Goal: Task Accomplishment & Management: Use online tool/utility

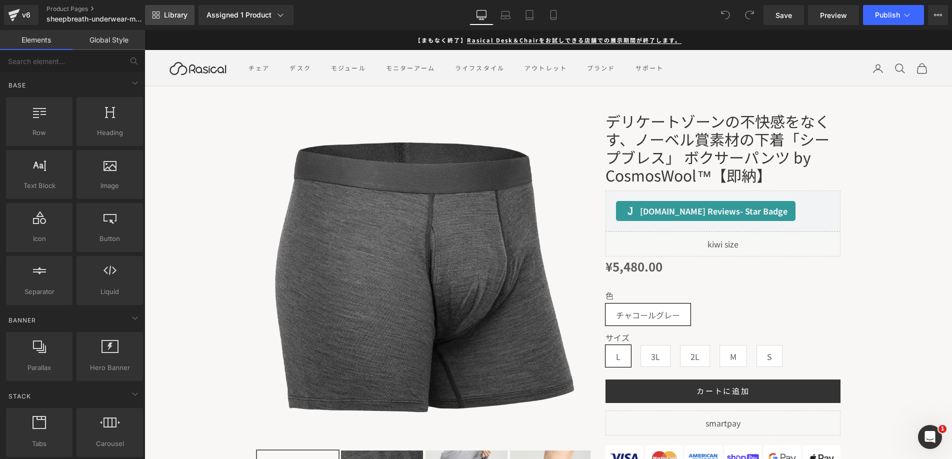
click at [167, 11] on span "Library" at bounding box center [176, 15] width 24 height 9
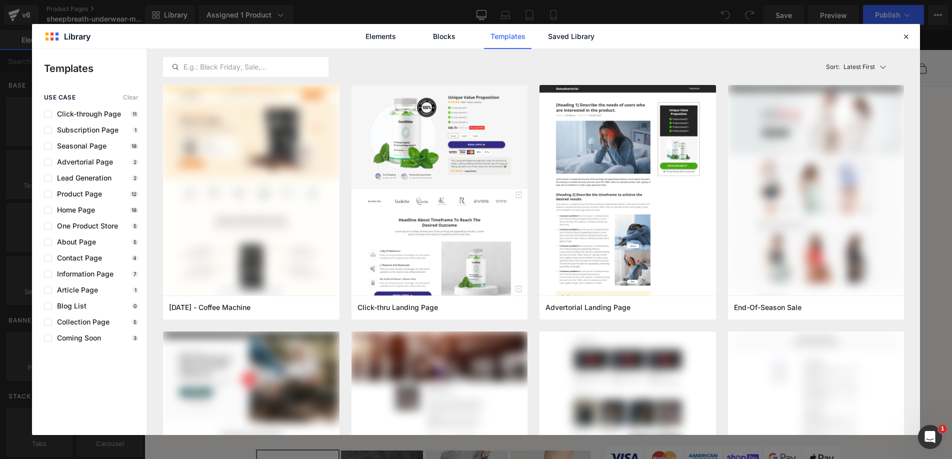
click at [545, 42] on div "Elements Blocks Templates Saved Library" at bounding box center [476, 36] width 254 height 25
click at [554, 41] on link "Saved Library" at bounding box center [572, 36] width 48 height 25
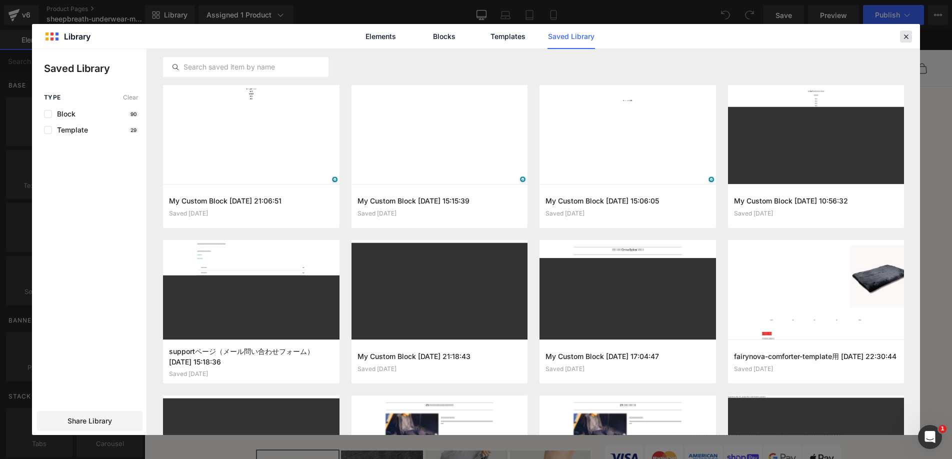
click at [902, 40] on icon at bounding box center [906, 36] width 9 height 9
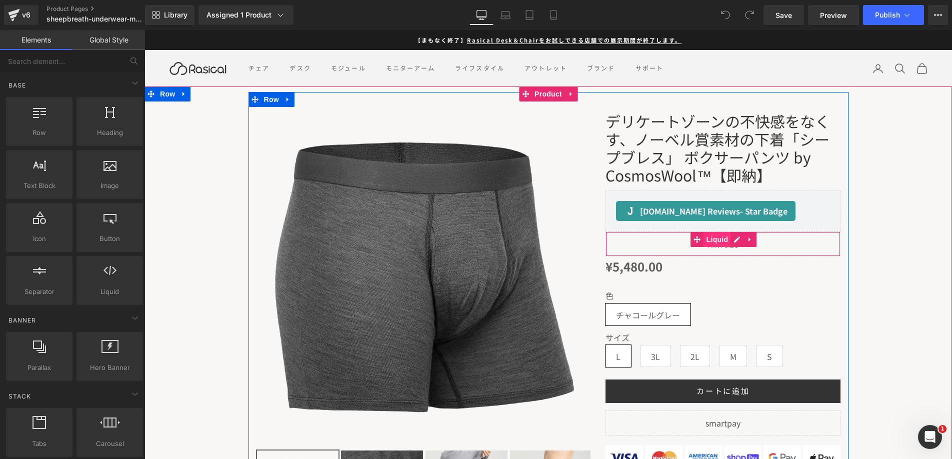
click at [726, 239] on span "Liquid" at bounding box center [717, 239] width 27 height 15
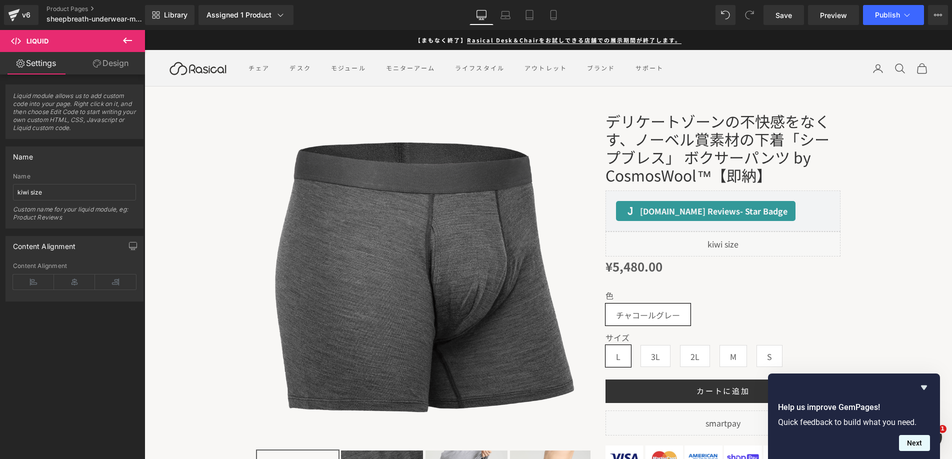
click at [910, 441] on button "Next" at bounding box center [914, 443] width 31 height 16
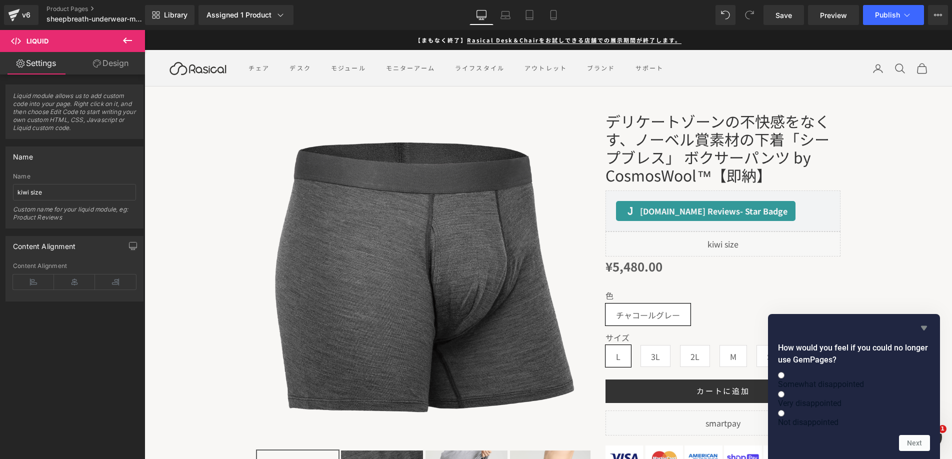
click at [926, 322] on icon "Hide survey" at bounding box center [924, 328] width 12 height 12
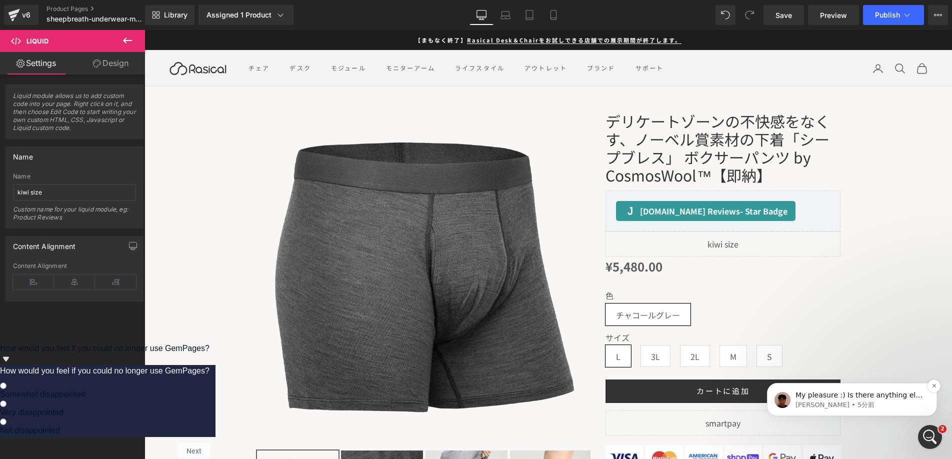
click at [870, 398] on span "My pleasure :) Is there anything else I can help you with?" at bounding box center [860, 400] width 128 height 18
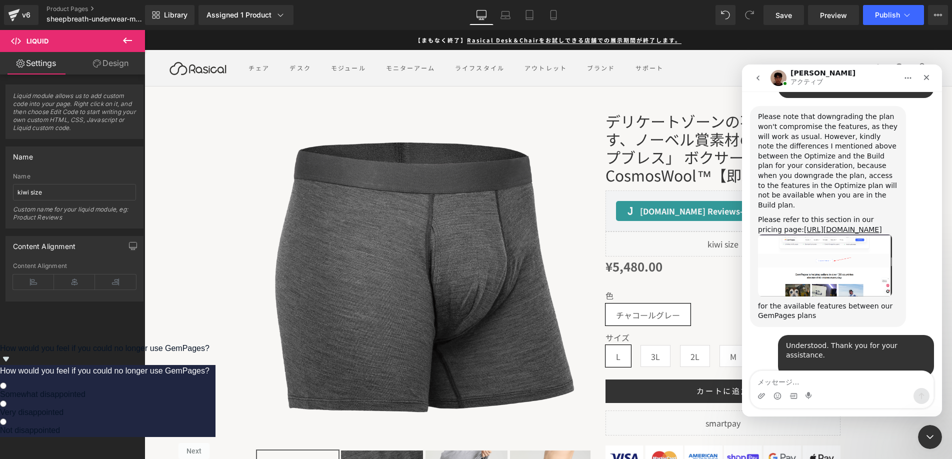
scroll to position [1108, 0]
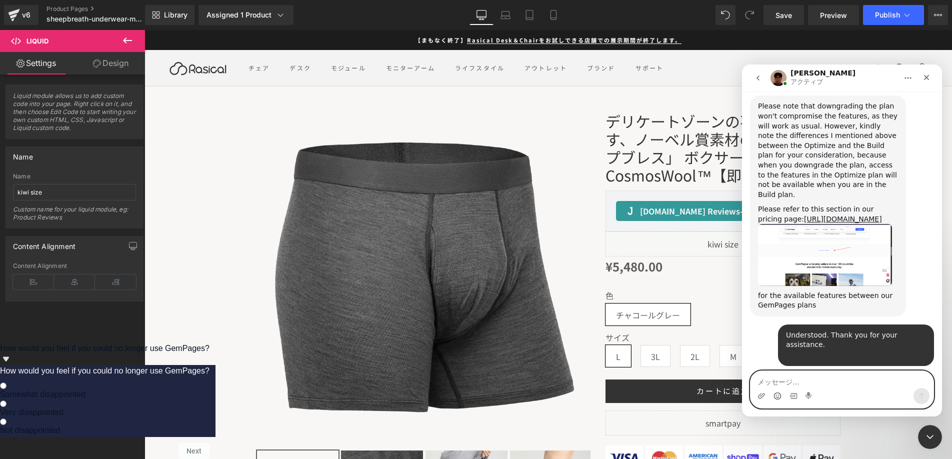
click at [779, 395] on icon "絵文字ピッカー" at bounding box center [778, 396] width 8 height 8
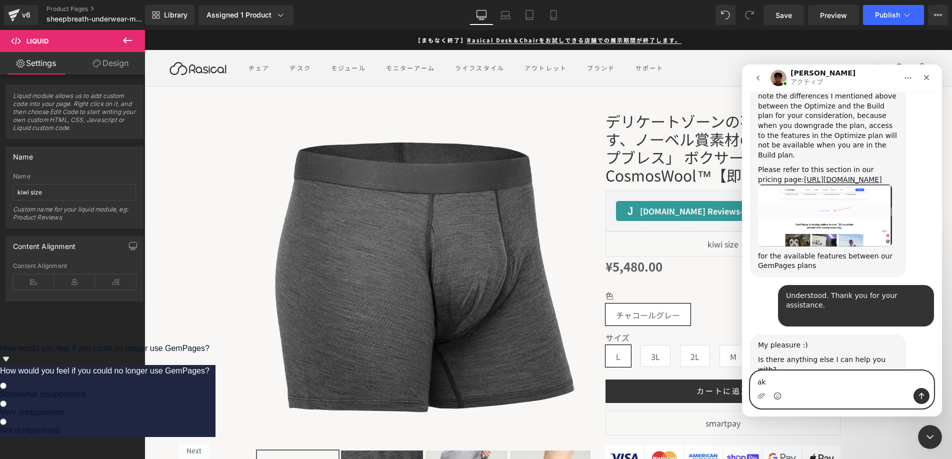
type textarea "a"
type textarea "OK thank you so much!"
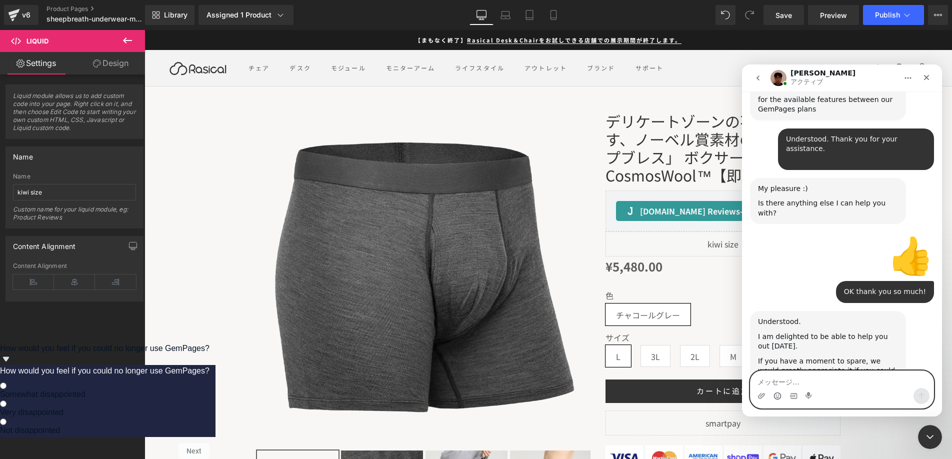
scroll to position [1308, 0]
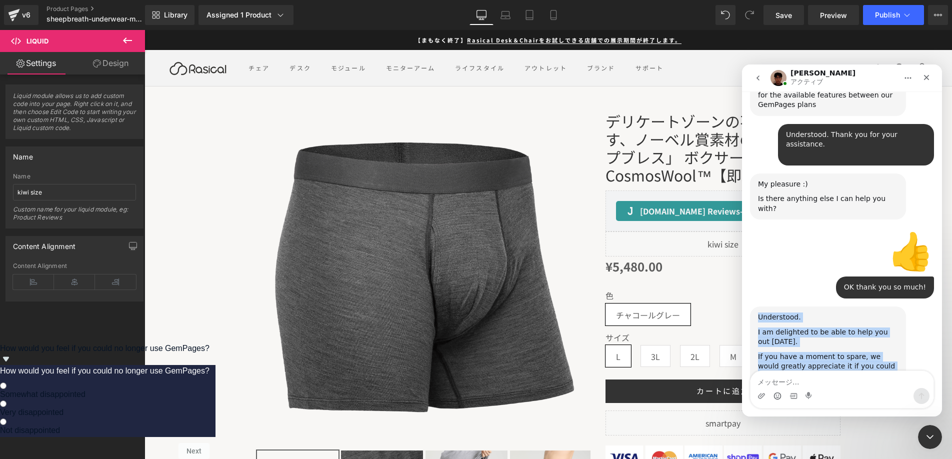
drag, startPoint x: 761, startPoint y: 221, endPoint x: 895, endPoint y: 323, distance: 168.1
click at [895, 329] on div "Understood. I am delighted to be able to help you out [DATE]. If you have a mom…" at bounding box center [828, 372] width 156 height 130
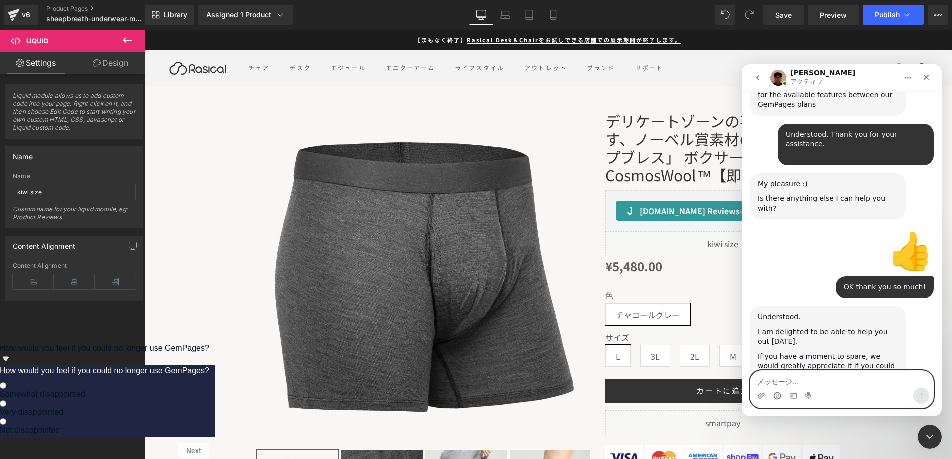
click at [811, 378] on textarea "メッセージ..." at bounding box center [842, 379] width 183 height 17
type textarea "befor I already review! thank you so much!"
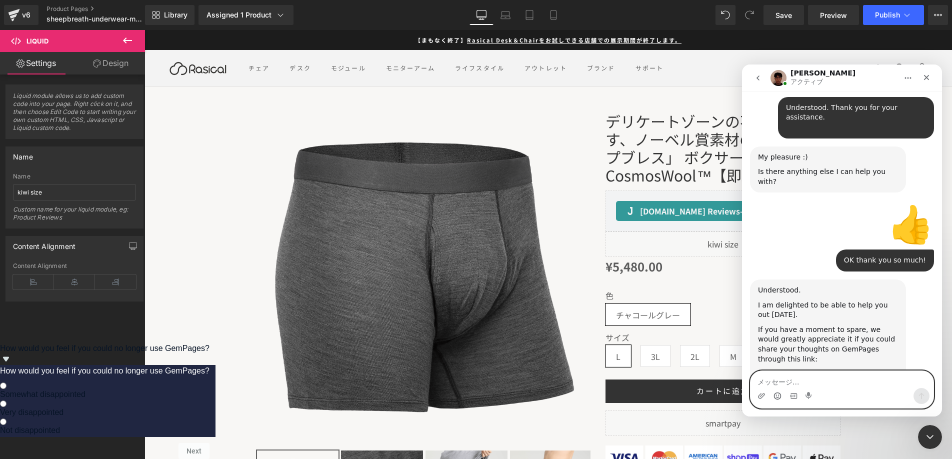
scroll to position [1338, 0]
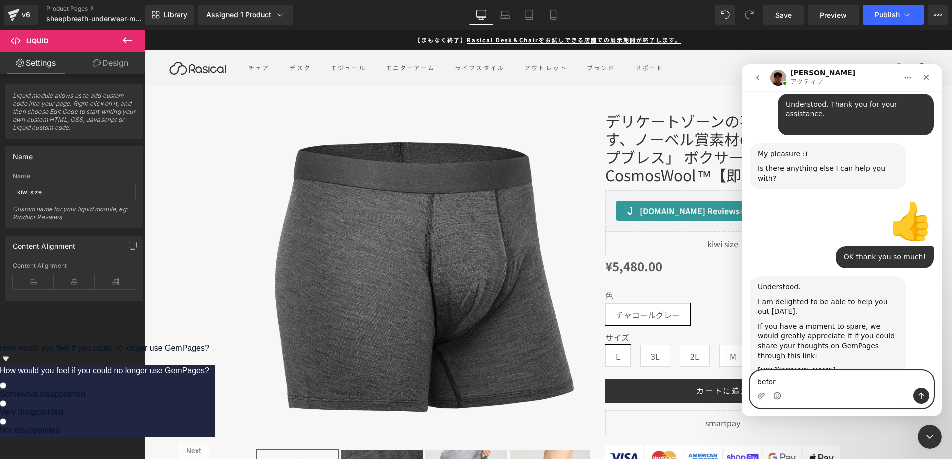
type textarea "before"
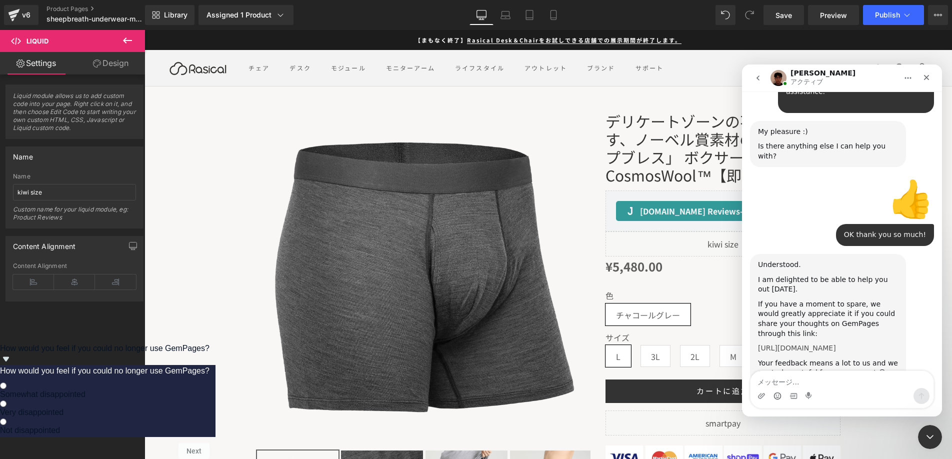
click at [802, 344] on link "[URL][DOMAIN_NAME]" at bounding box center [797, 348] width 78 height 8
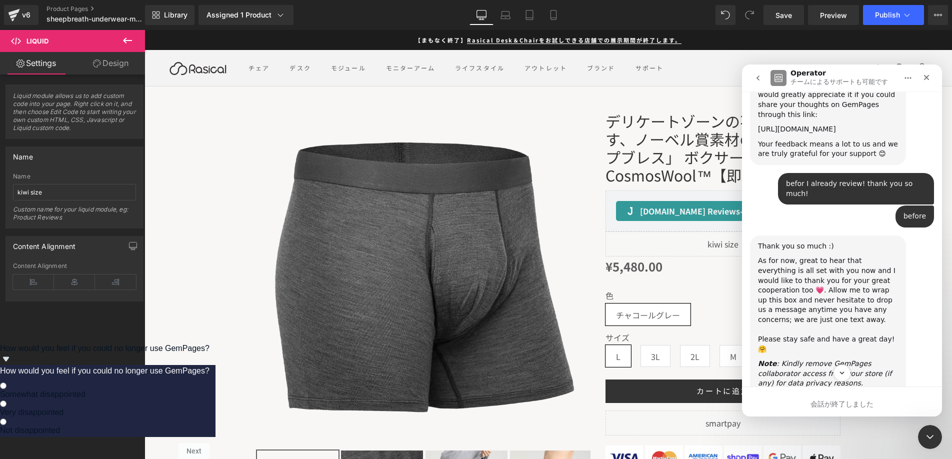
scroll to position [1682, 0]
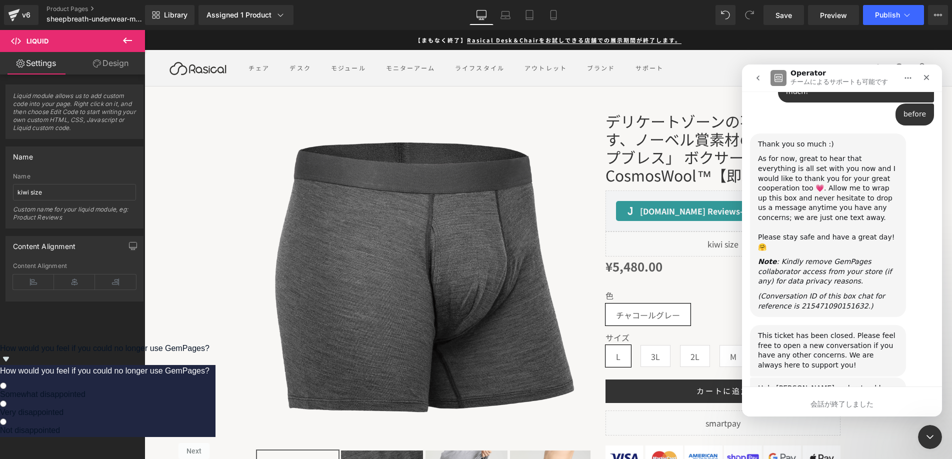
click at [862, 438] on span "完璧" at bounding box center [867, 447] width 18 height 18
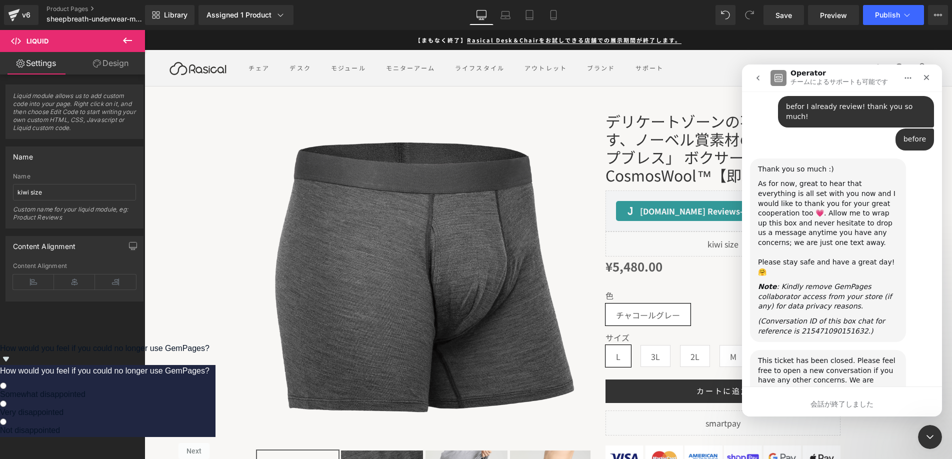
scroll to position [1709, 0]
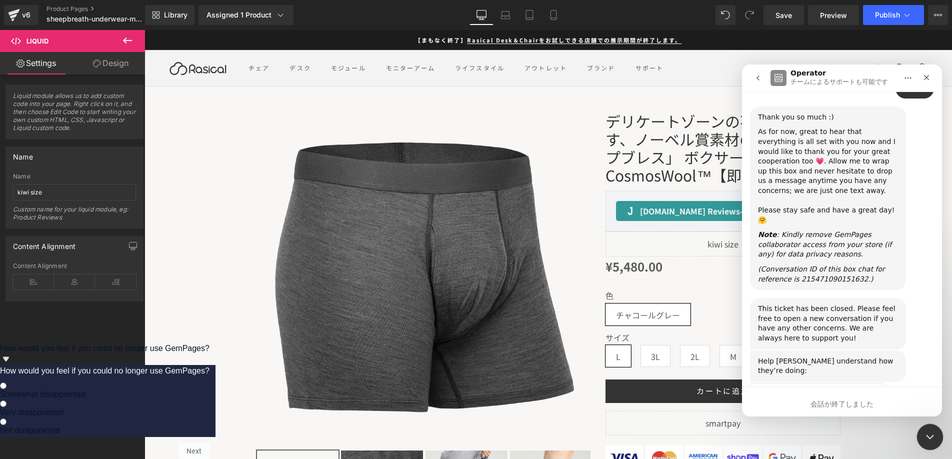
click at [926, 431] on icon "Intercom Messengerを閉じる" at bounding box center [929, 436] width 12 height 12
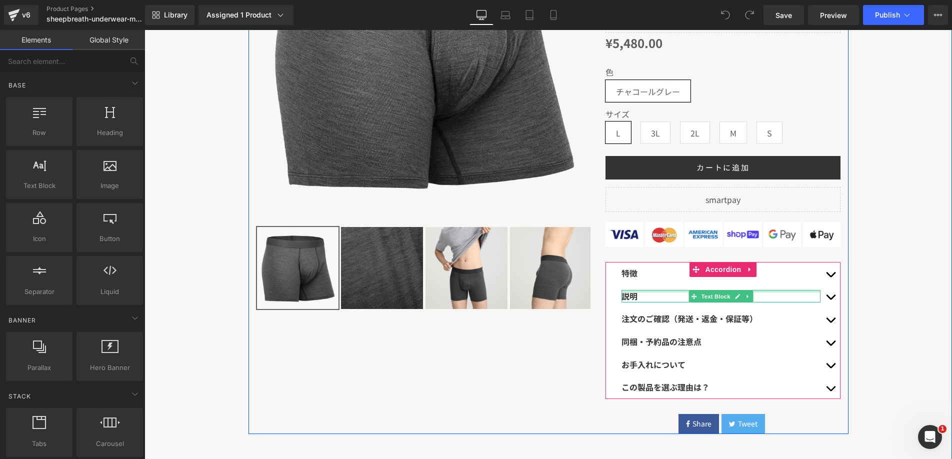
scroll to position [223, 0]
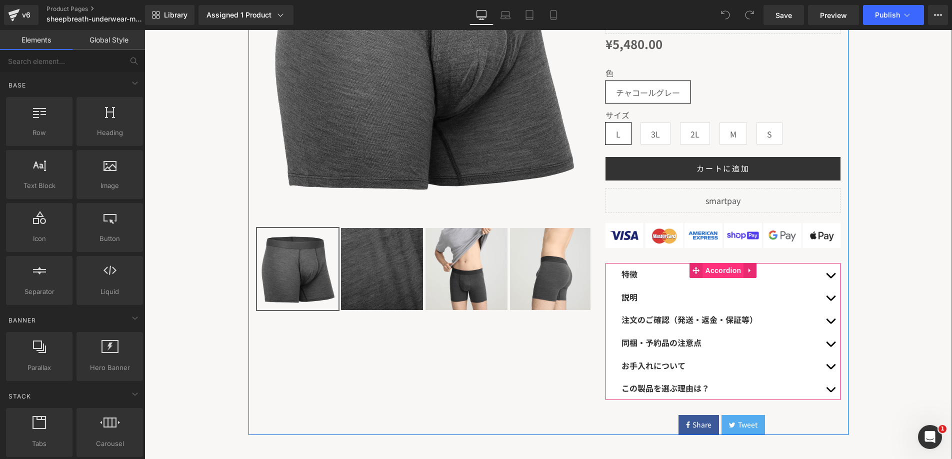
click at [712, 272] on span "Accordion" at bounding box center [723, 270] width 41 height 15
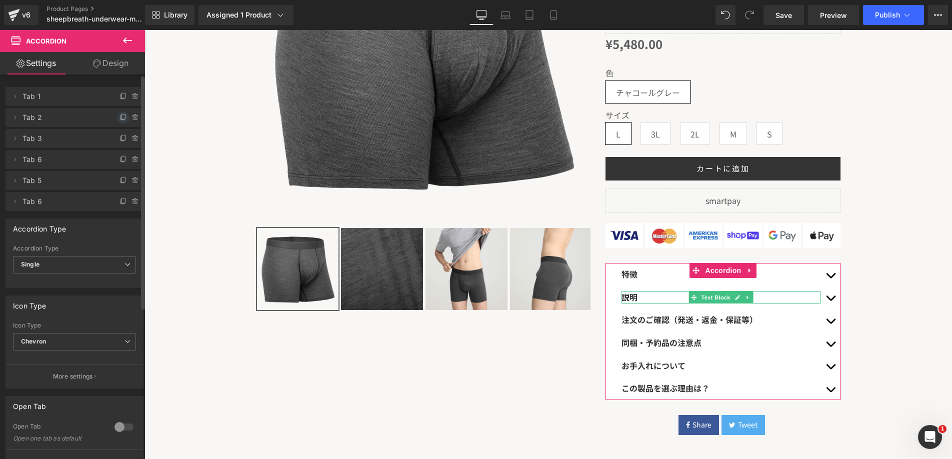
click at [120, 115] on icon at bounding box center [124, 118] width 8 height 8
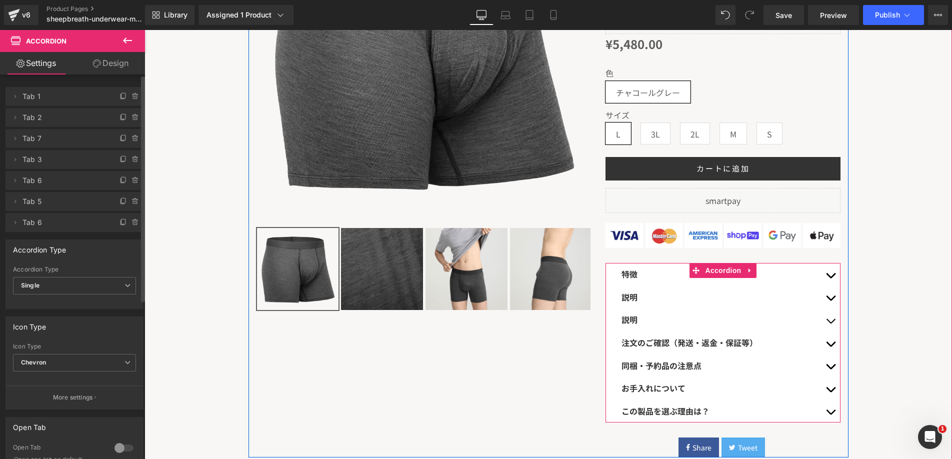
click at [636, 325] on div "説明 Text Block" at bounding box center [721, 320] width 199 height 13
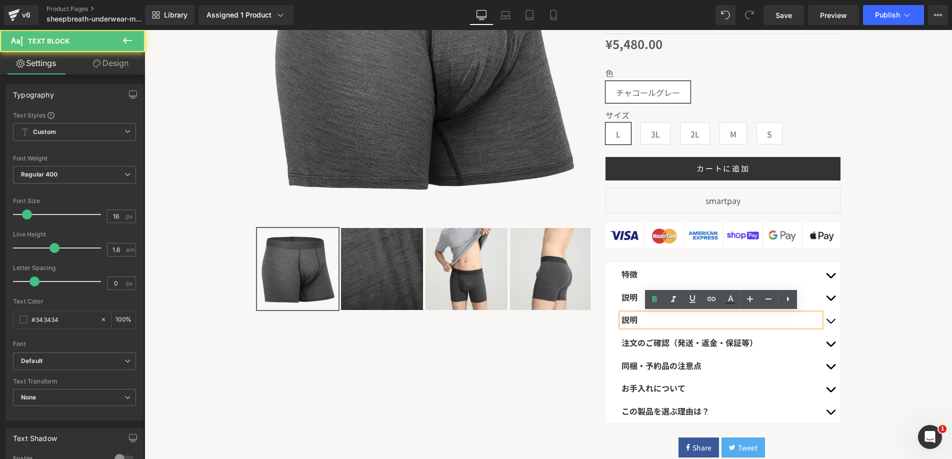
click at [636, 325] on div "説明 Text Block" at bounding box center [721, 320] width 199 height 13
click at [636, 325] on p "説明" at bounding box center [721, 320] width 199 height 13
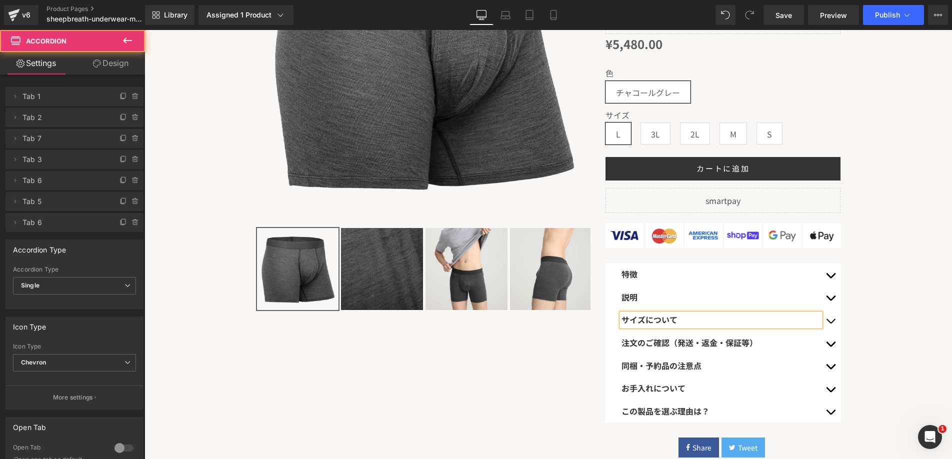
click at [826, 317] on button "button" at bounding box center [831, 320] width 20 height 23
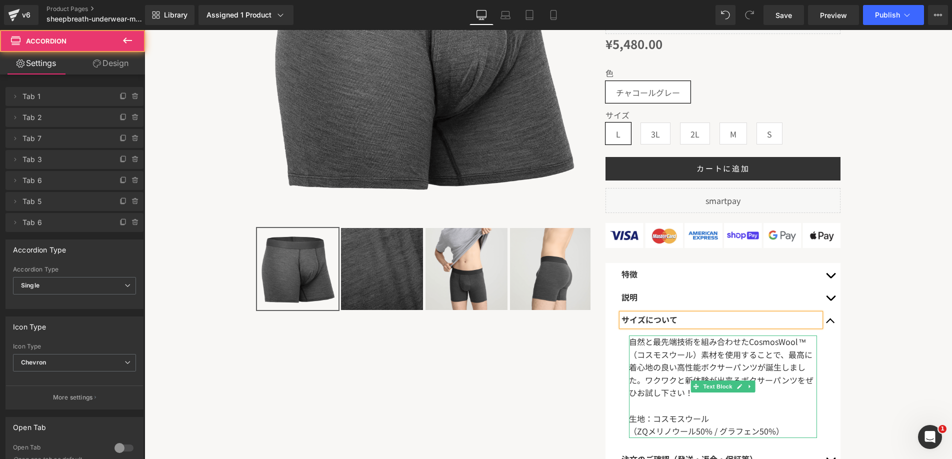
click at [719, 351] on font "自然と最先端技術を組み合わせたCosmosWool™（コスモスウール）素材を使用することで、最高に着心地の良い高性能ボクサーパンツが誕生しました。ワクワクと新…" at bounding box center [721, 367] width 185 height 63
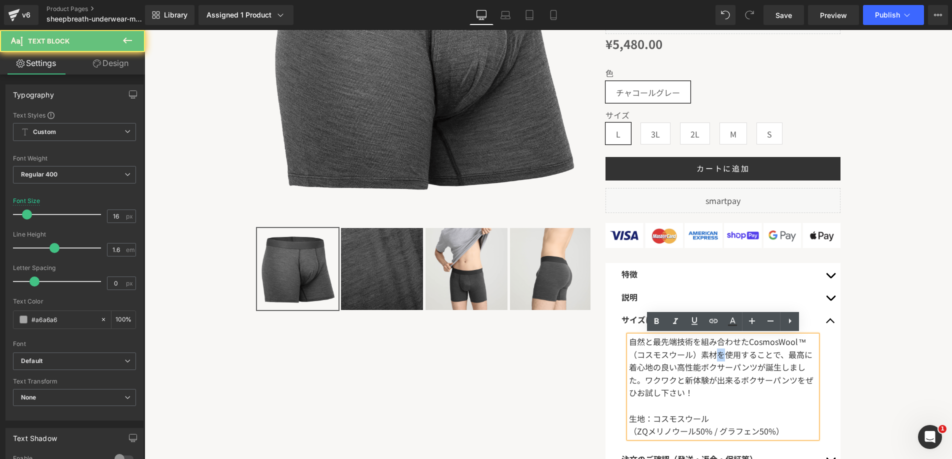
click at [719, 351] on font "自然と最先端技術を組み合わせたCosmosWool™（コスモスウール）素材を使用することで、最高に着心地の良い高性能ボクサーパンツが誕生しました。ワクワクと新…" at bounding box center [721, 367] width 185 height 63
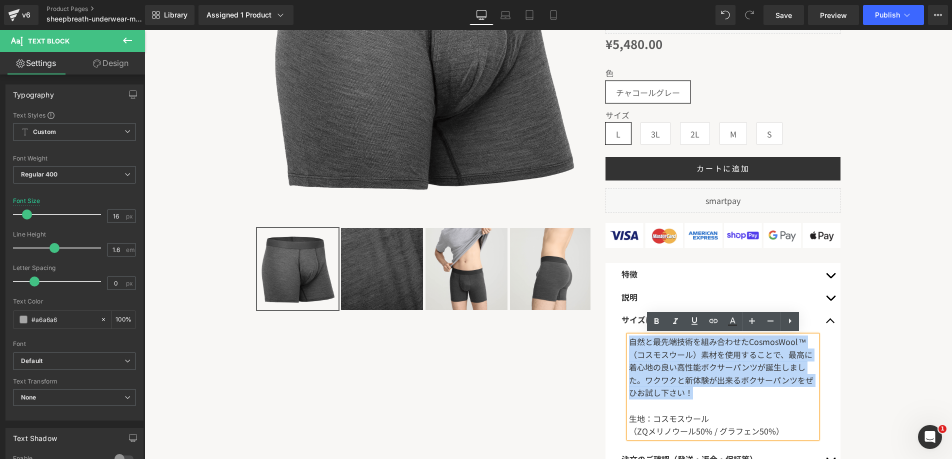
click at [719, 351] on font "自然と最先端技術を組み合わせたCosmosWool™（コスモスウール）素材を使用することで、最高に着心地の良い高性能ボクサーパンツが誕生しました。ワクワクと新…" at bounding box center [721, 367] width 185 height 63
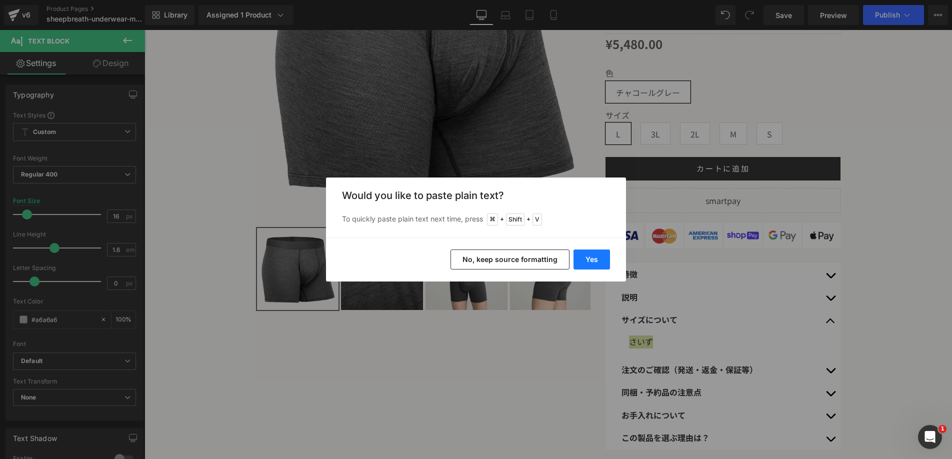
click at [581, 261] on button "Yes" at bounding box center [592, 260] width 37 height 20
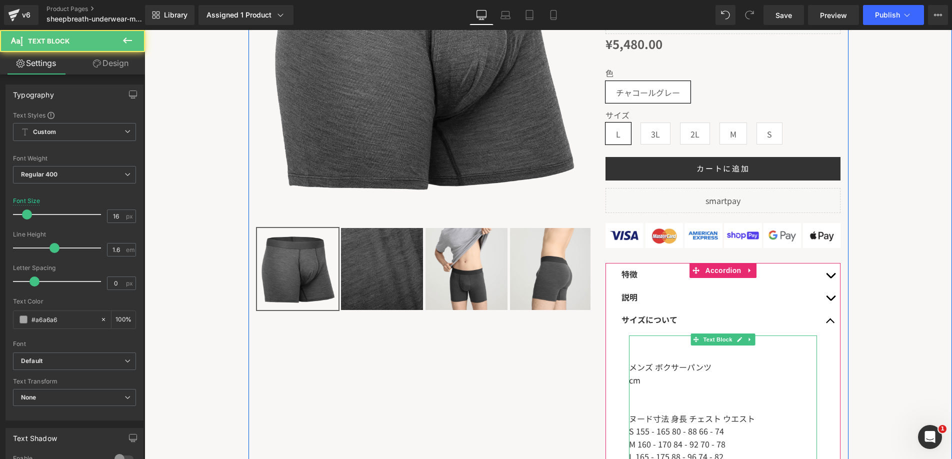
click at [665, 360] on div at bounding box center [723, 355] width 188 height 13
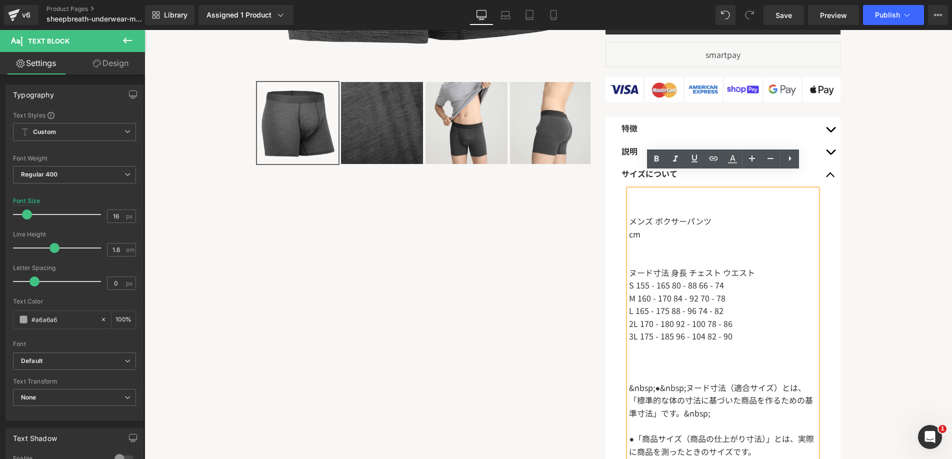
scroll to position [353, 0]
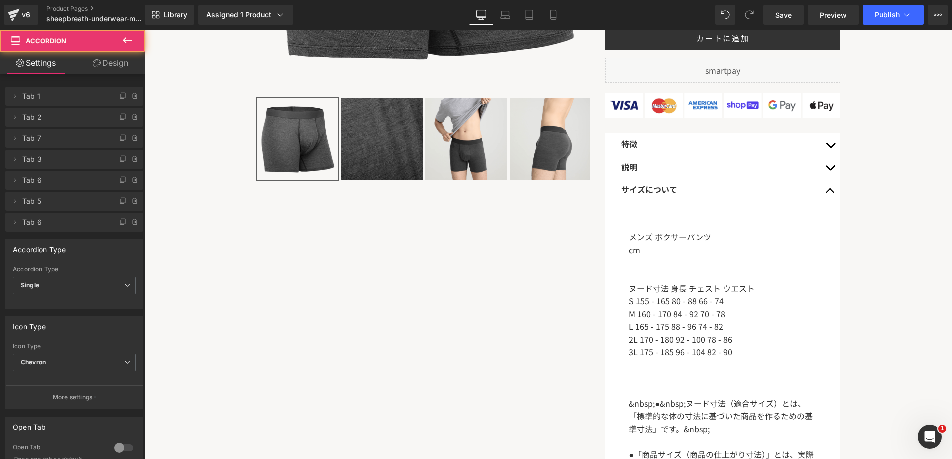
click at [790, 228] on div at bounding box center [723, 225] width 188 height 13
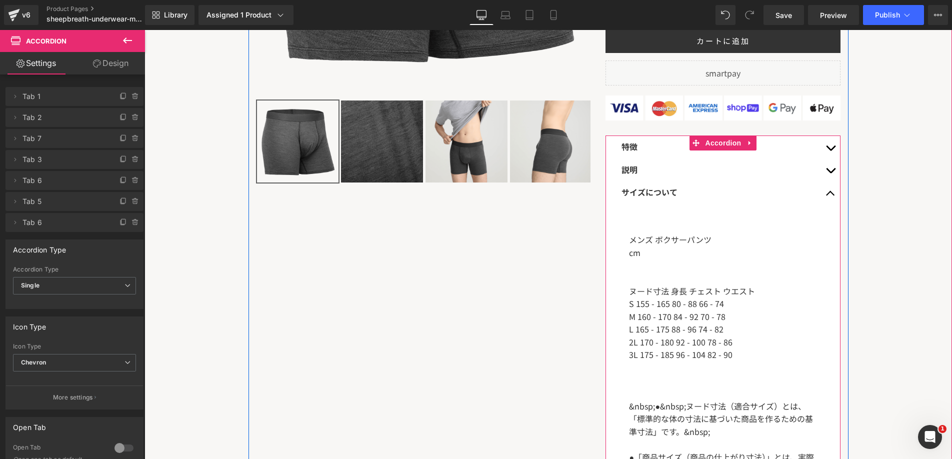
scroll to position [349, 0]
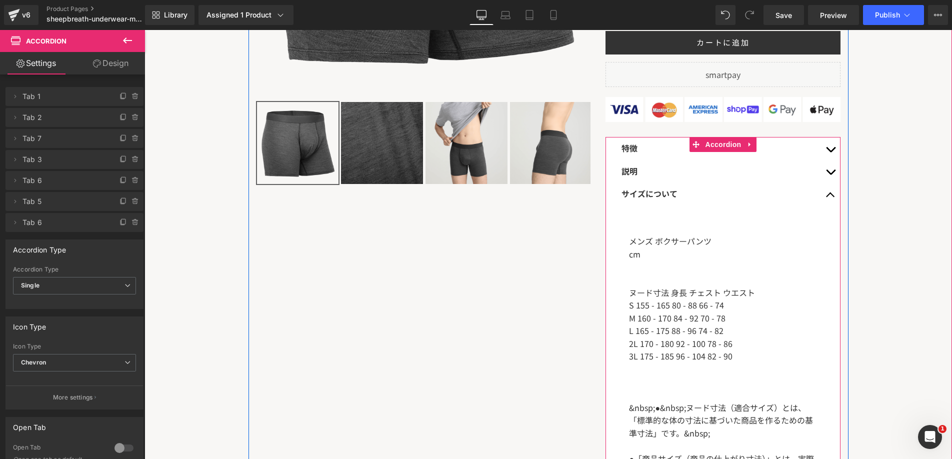
click at [707, 246] on div "メンズ ボクサーパンツ" at bounding box center [723, 241] width 188 height 13
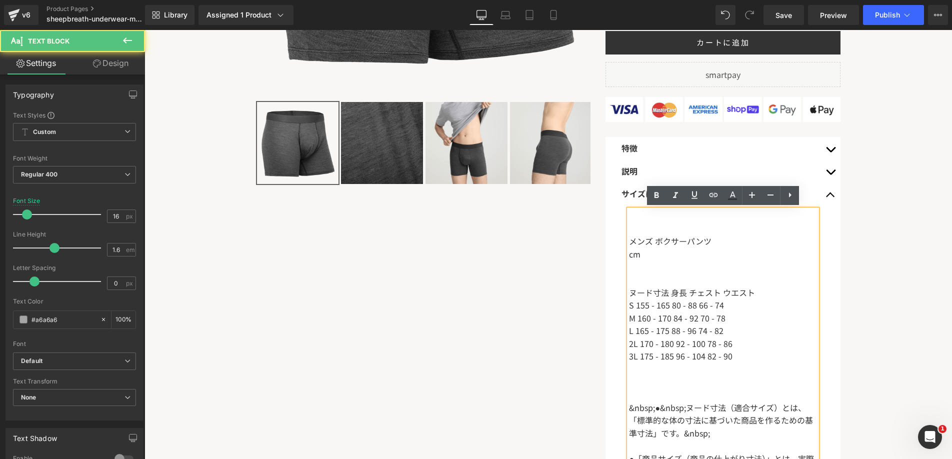
click at [707, 246] on div "メンズ ボクサーパンツ" at bounding box center [723, 241] width 188 height 13
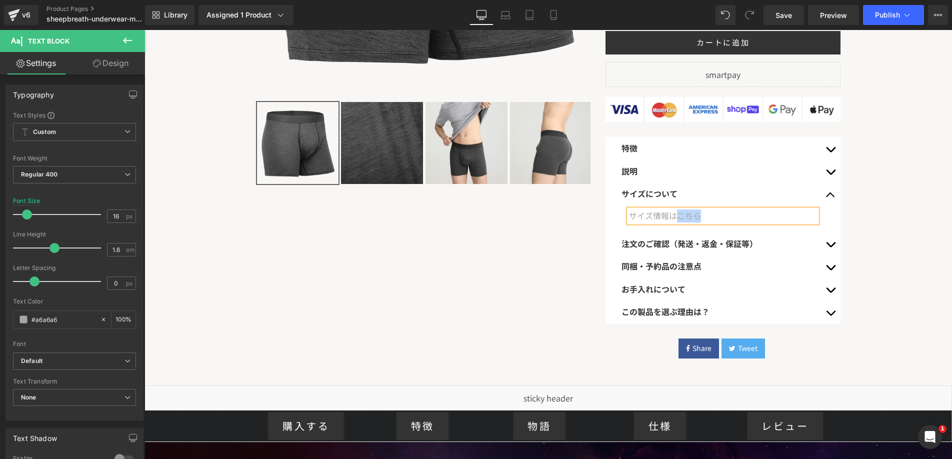
click at [706, 217] on div "サイズ情報はこちら" at bounding box center [723, 216] width 188 height 13
drag, startPoint x: 704, startPoint y: 216, endPoint x: 679, endPoint y: 213, distance: 25.7
click at [679, 213] on div "サイズ情報はこちら" at bounding box center [723, 216] width 188 height 13
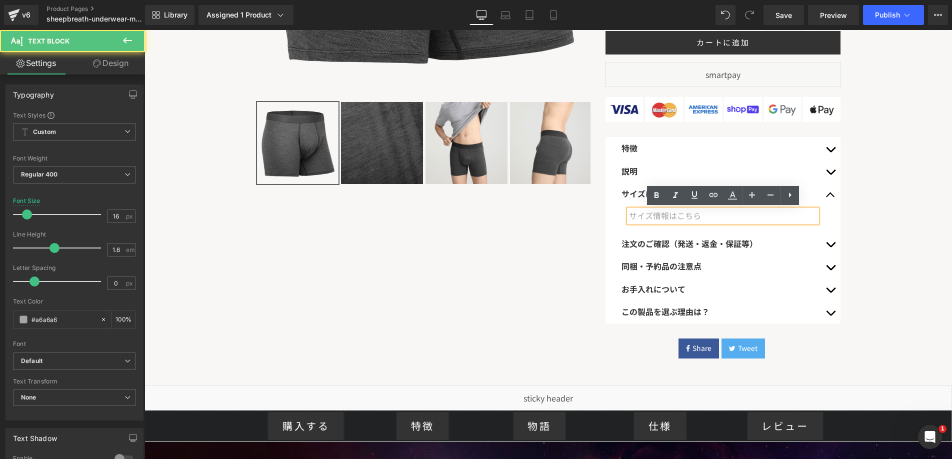
click at [748, 218] on div "サイズ情報はこちら" at bounding box center [723, 216] width 188 height 13
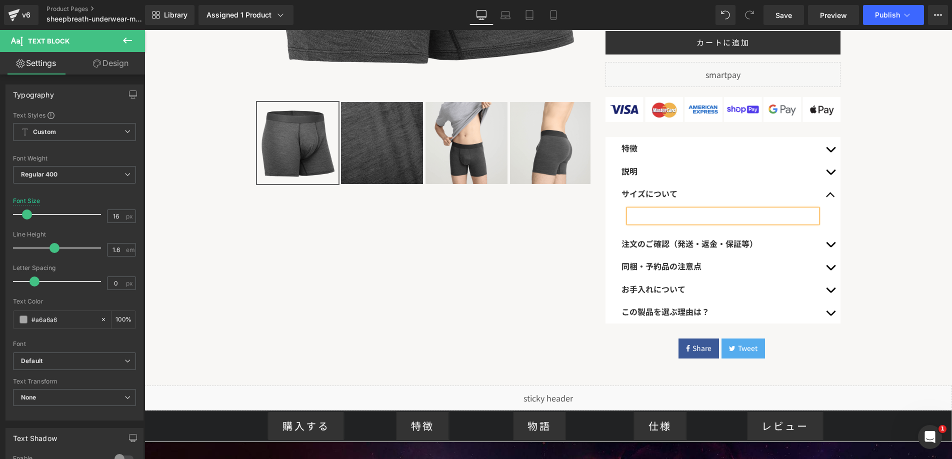
click at [612, 262] on div "同梱・予約品の注意点 Text Block" at bounding box center [723, 266] width 235 height 23
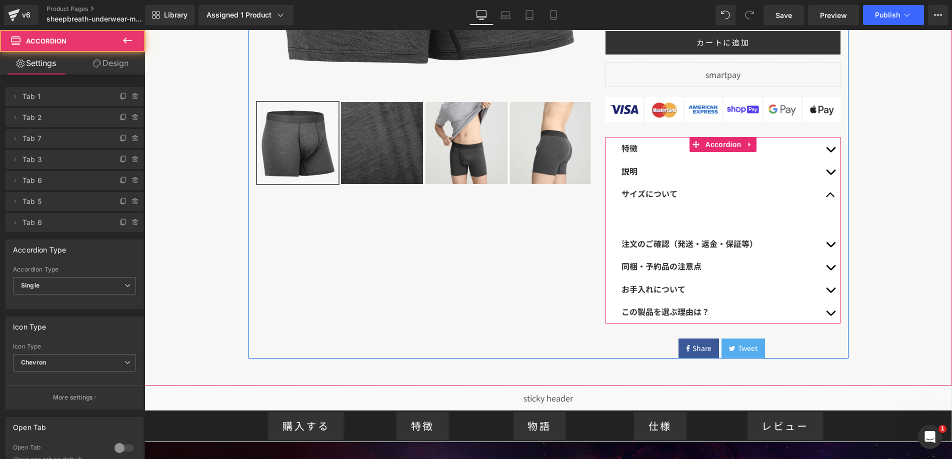
click at [657, 203] on div "サイズについて Text Block" at bounding box center [723, 194] width 235 height 23
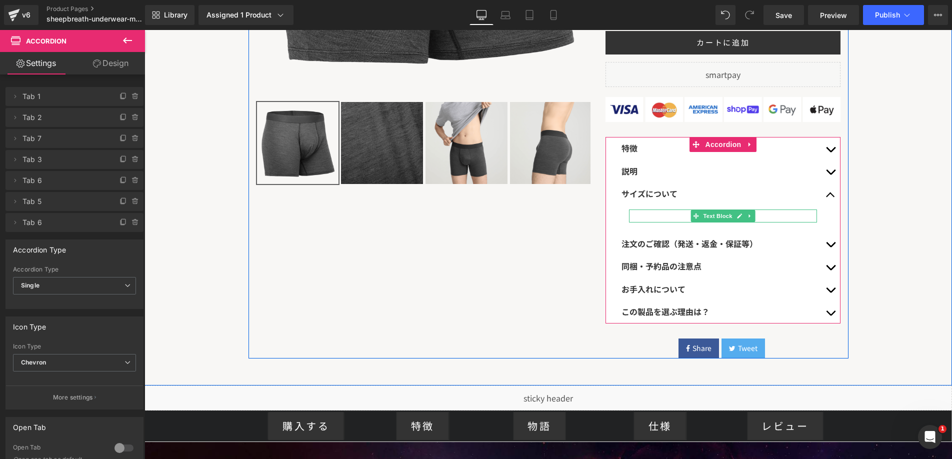
click at [669, 218] on div at bounding box center [723, 216] width 188 height 13
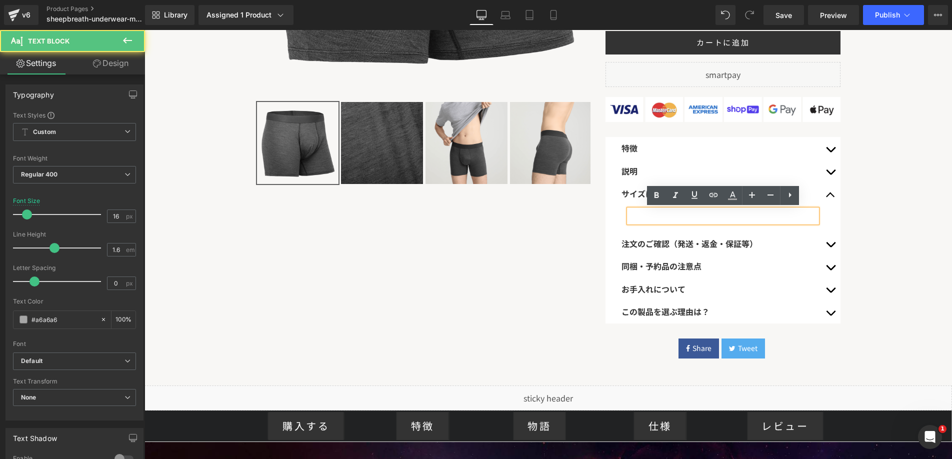
click at [669, 218] on div at bounding box center [723, 216] width 188 height 13
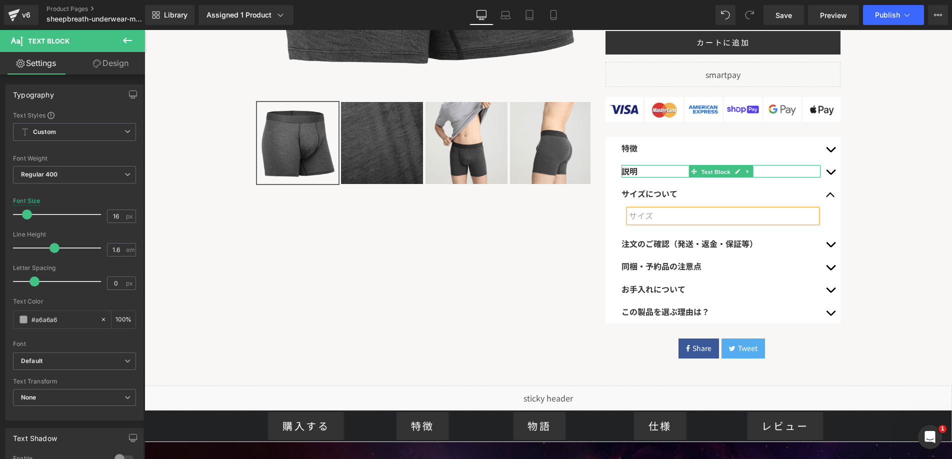
click at [718, 168] on span "Text Block" at bounding box center [716, 172] width 33 height 12
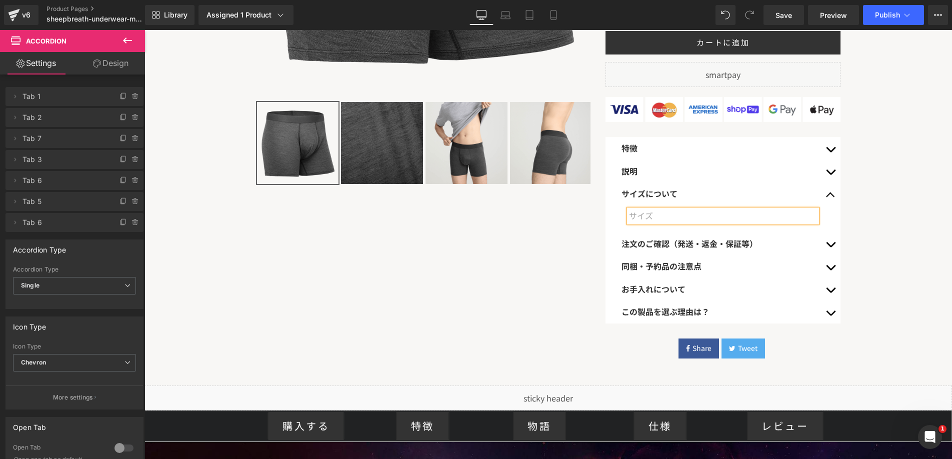
click at [824, 173] on button "button" at bounding box center [831, 171] width 20 height 23
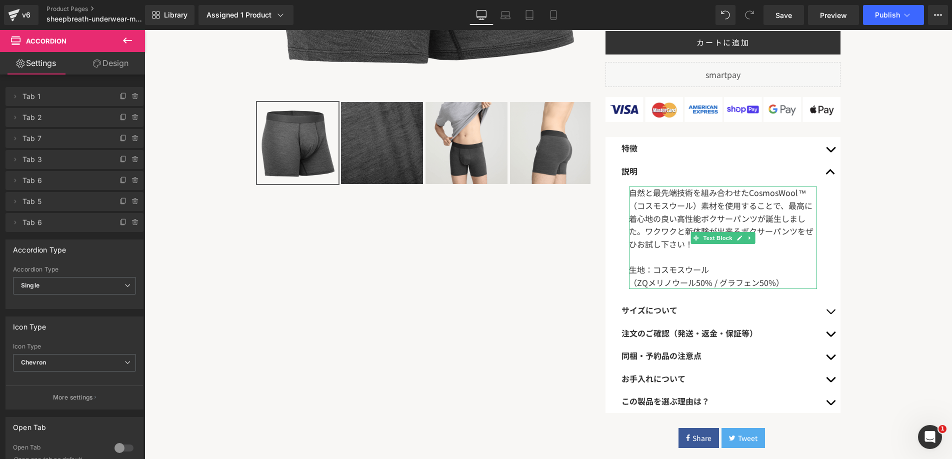
click at [724, 215] on font "自然と最先端技術を組み合わせたCosmosWool™（コスモスウール）素材を使用することで、最高に着心地の良い高性能ボクサーパンツが誕生しました。ワクワクと新…" at bounding box center [721, 218] width 185 height 63
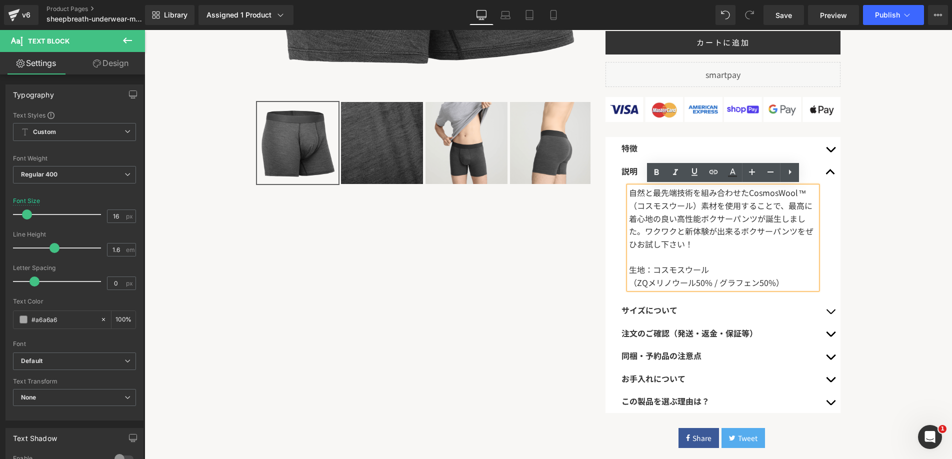
click at [724, 215] on font "自然と最先端技術を組み合わせたCosmosWool™（コスモスウール）素材を使用することで、最高に着心地の良い高性能ボクサーパンツが誕生しました。ワクワクと新…" at bounding box center [721, 218] width 185 height 63
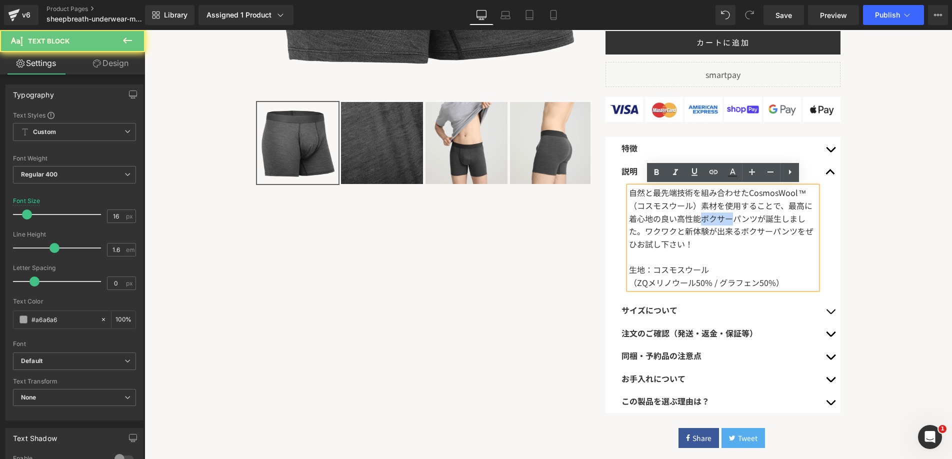
click at [724, 215] on font "自然と最先端技術を組み合わせたCosmosWool™（コスモスウール）素材を使用することで、最高に着心地の良い高性能ボクサーパンツが誕生しました。ワクワクと新…" at bounding box center [721, 218] width 185 height 63
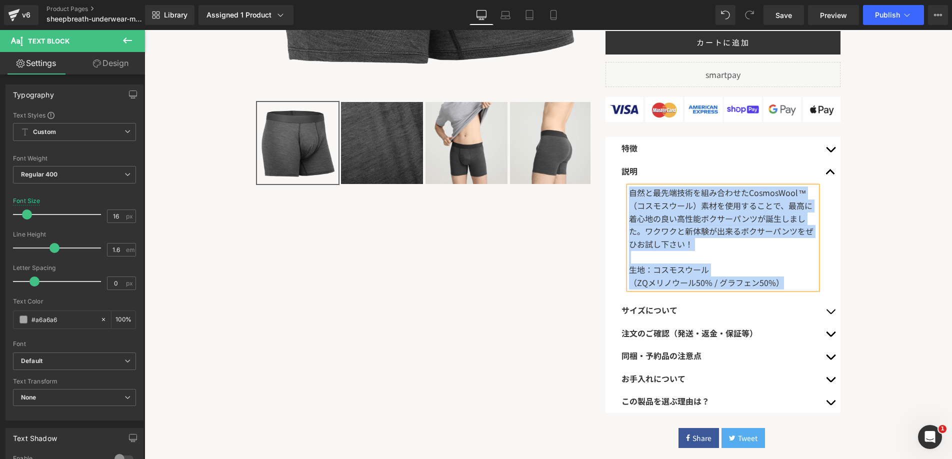
copy div "自然と最先端技術を組み合わせたCosmosWool™（コスモスウール）素材を使用することで、最高に着心地の良い高性能ボクサーパンツが誕生しました。ワクワクと新…"
click at [830, 307] on button "button" at bounding box center [831, 310] width 20 height 23
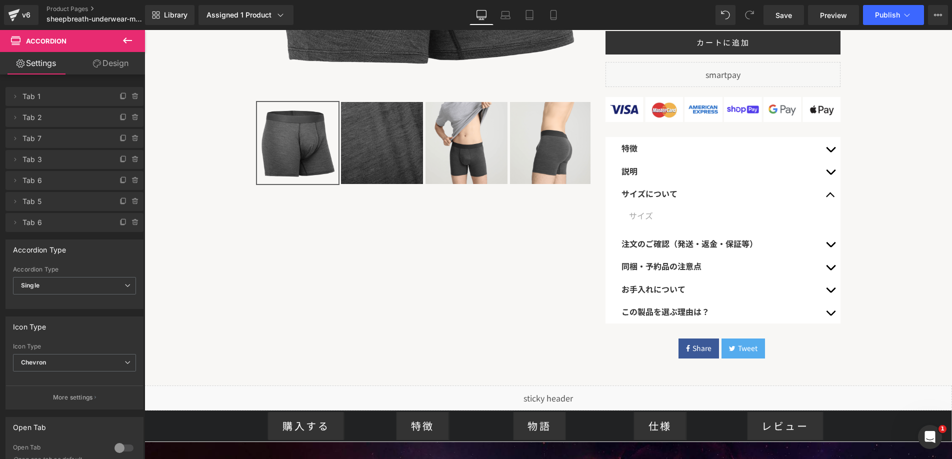
click at [656, 215] on div "サイズ" at bounding box center [723, 216] width 188 height 13
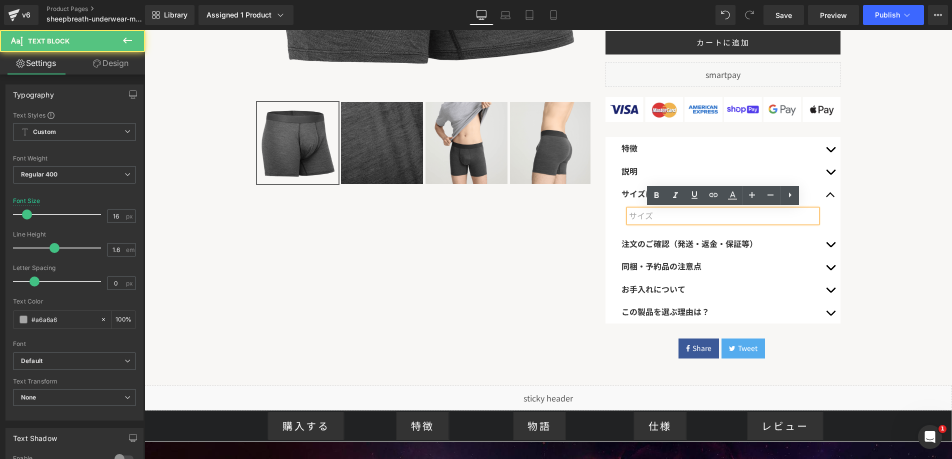
click at [656, 215] on div "サイズ" at bounding box center [723, 216] width 188 height 13
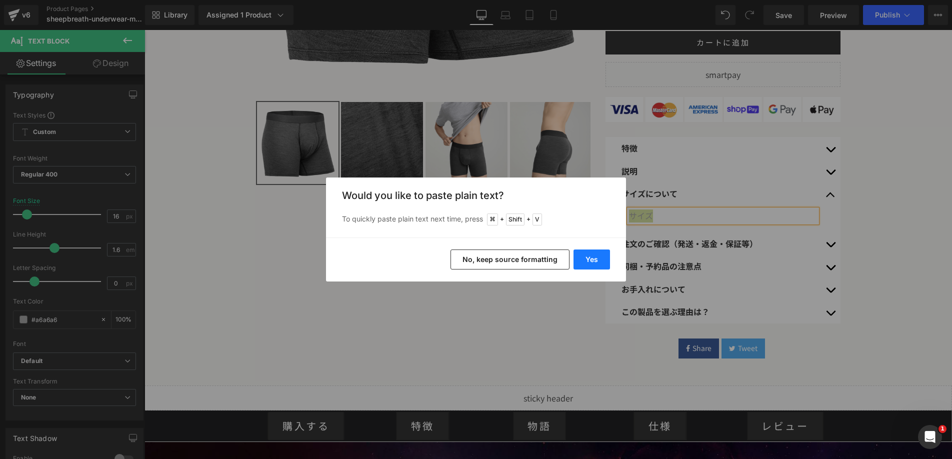
click at [600, 256] on button "Yes" at bounding box center [592, 260] width 37 height 20
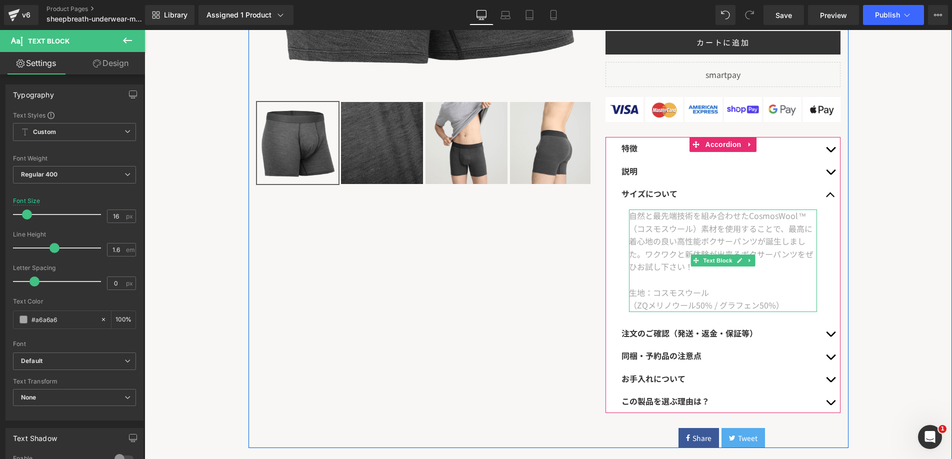
click at [666, 224] on div "自然と最先端技術を組み合わせたCosmosWool™（コスモスウール）素材を使用することで、最高に着心地の良い高性能ボクサーパンツが誕生しました。ワクワクと新…" at bounding box center [723, 242] width 188 height 64
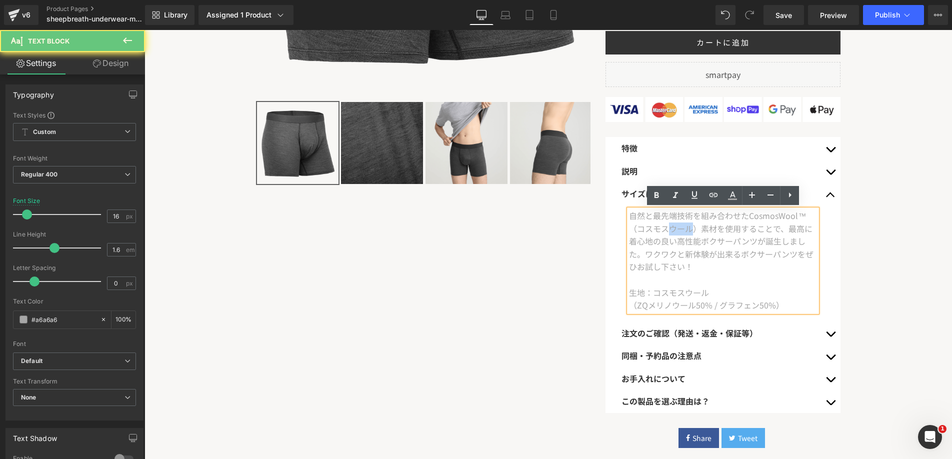
click at [666, 224] on div "自然と最先端技術を組み合わせたCosmosWool™（コスモスウール）素材を使用することで、最高に着心地の良い高性能ボクサーパンツが誕生しました。ワクワクと新…" at bounding box center [723, 242] width 188 height 64
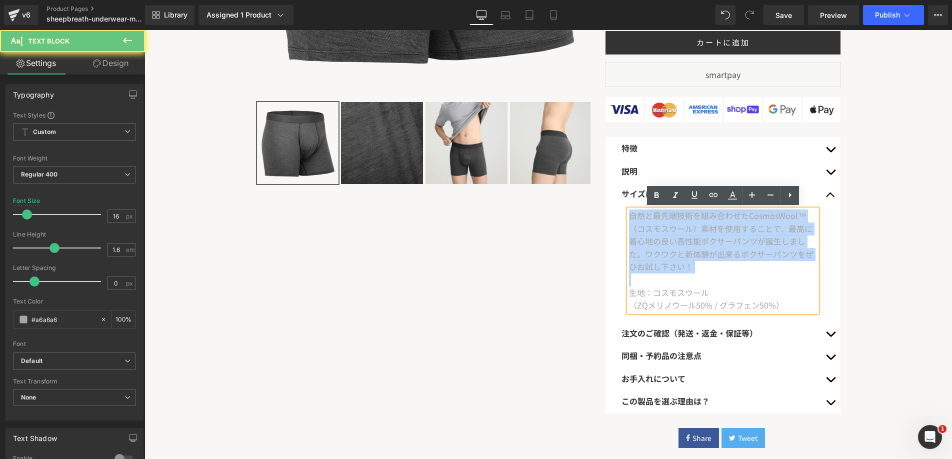
click at [666, 224] on div "自然と最先端技術を組み合わせたCosmosWool™（コスモスウール）素材を使用することで、最高に着心地の良い高性能ボクサーパンツが誕生しました。ワクワクと新…" at bounding box center [723, 242] width 188 height 64
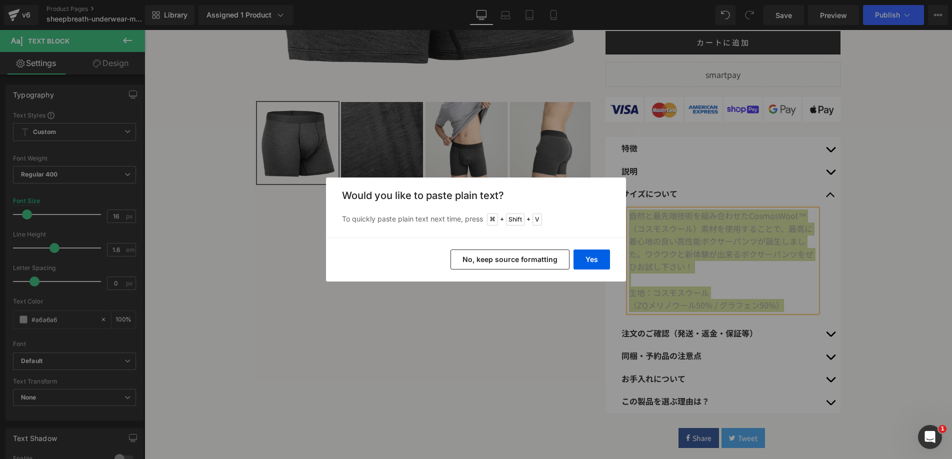
click at [540, 255] on button "No, keep source formatting" at bounding box center [510, 260] width 119 height 20
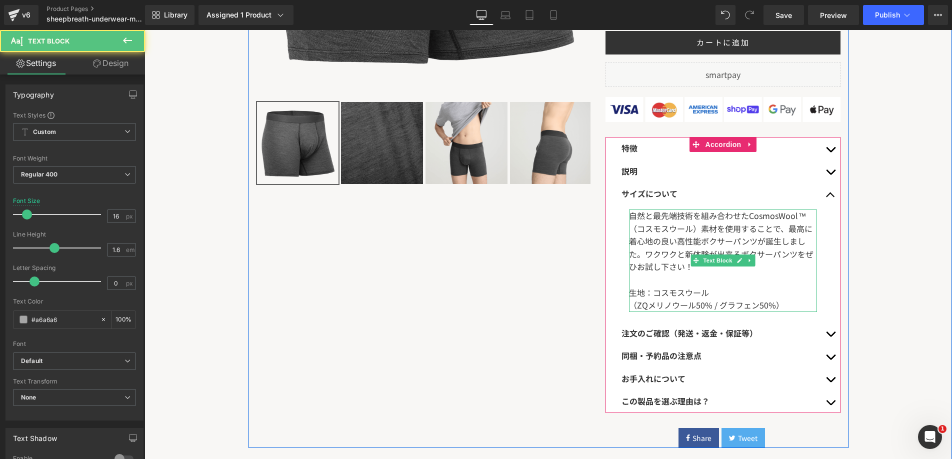
click at [651, 246] on div "自然と最先端技術を組み合わせたCosmosWool™（コスモスウール）素材を使用することで、最高に着心地の良い高性能ボクサーパンツが誕生しました。ワクワクと新…" at bounding box center [723, 242] width 188 height 64
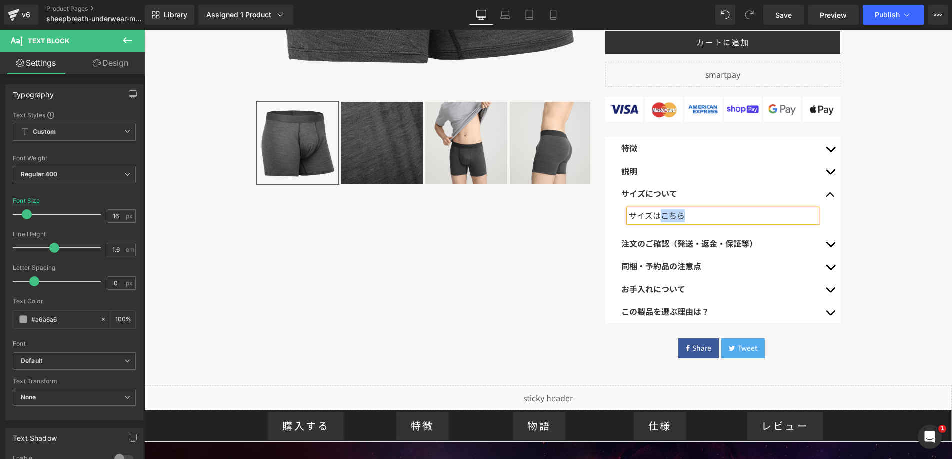
click at [676, 217] on font "サイズはこちら" at bounding box center [657, 216] width 56 height 12
drag, startPoint x: 687, startPoint y: 217, endPoint x: 664, endPoint y: 216, distance: 23.0
click at [664, 216] on div "サイズはこちら" at bounding box center [723, 216] width 188 height 13
click at [714, 197] on icon at bounding box center [714, 195] width 12 height 12
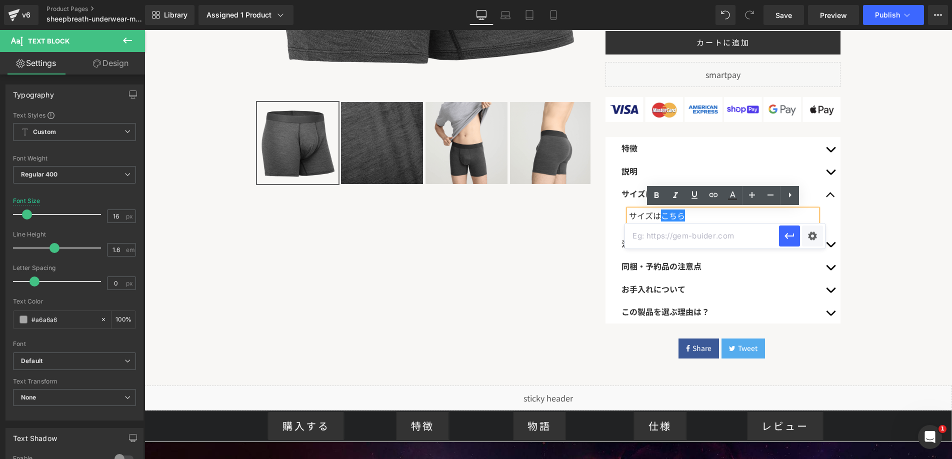
click at [680, 242] on input "text" at bounding box center [702, 236] width 154 height 25
paste input "https://www.rasical.com/pages/sheepbreath-underwear-size-men"
type input "https://www.rasical.com/pages/sheepbreath-underwear-size-men"
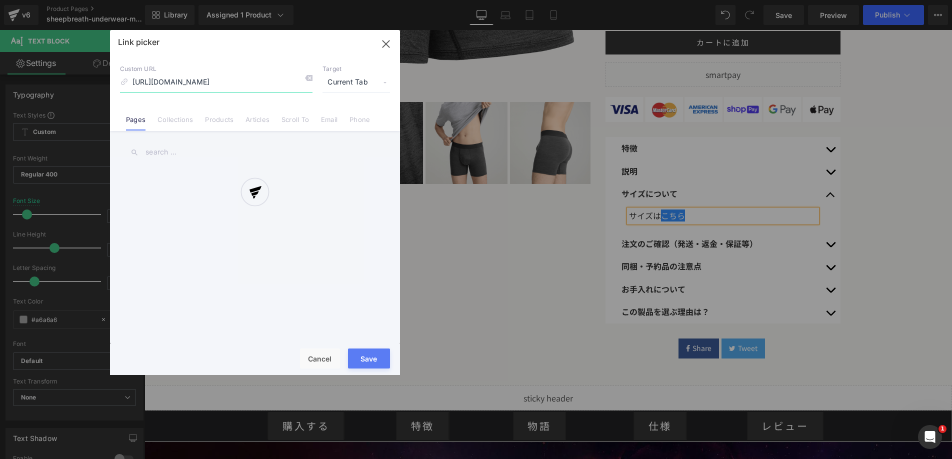
scroll to position [0, 46]
click at [811, 0] on div "Text Color Highlight Color #333333 Edit or remove link: Edit - Unlink - Cancel …" at bounding box center [476, 0] width 952 height 0
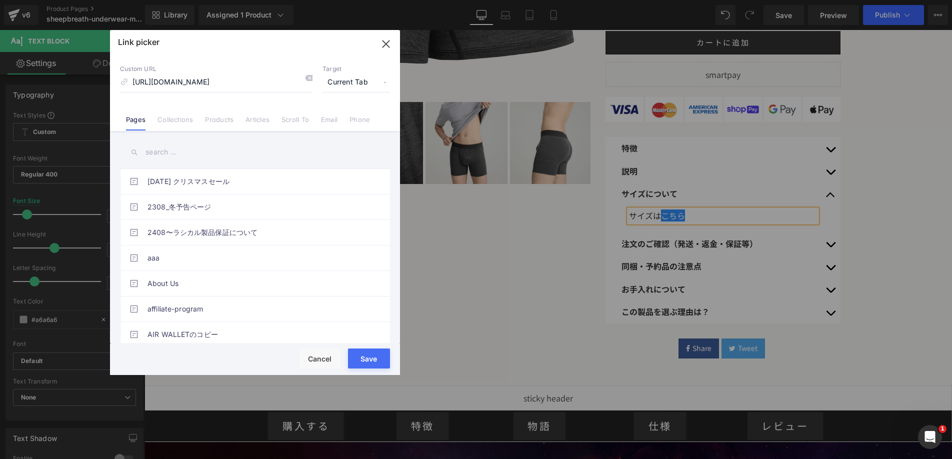
click at [356, 77] on span "Current Tab" at bounding box center [357, 82] width 68 height 19
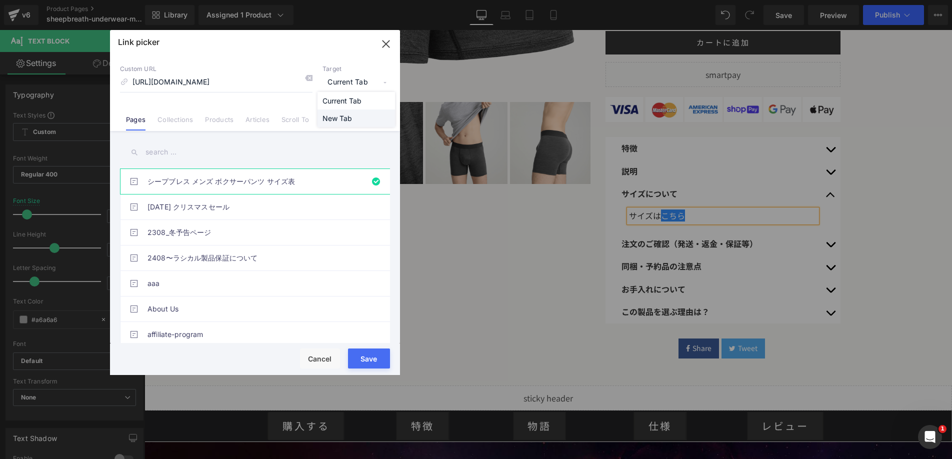
click at [349, 115] on li "New Tab" at bounding box center [357, 119] width 78 height 18
click at [379, 352] on button "Save" at bounding box center [369, 359] width 42 height 20
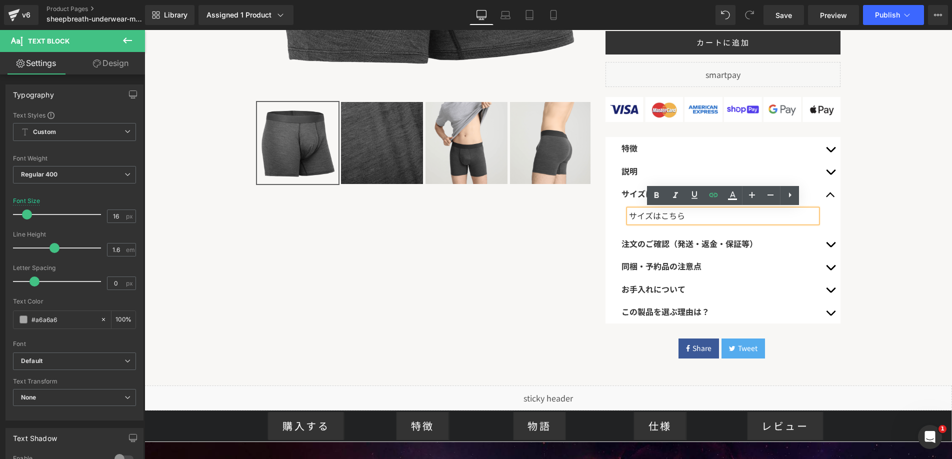
click at [718, 212] on div "サイズは こちら" at bounding box center [723, 216] width 188 height 13
drag, startPoint x: 696, startPoint y: 213, endPoint x: 667, endPoint y: 213, distance: 28.5
click at [667, 213] on div "サイズは こちら" at bounding box center [723, 216] width 188 height 13
click at [667, 213] on link "こちら" at bounding box center [673, 216] width 24 height 12
click at [729, 194] on icon at bounding box center [733, 196] width 12 height 12
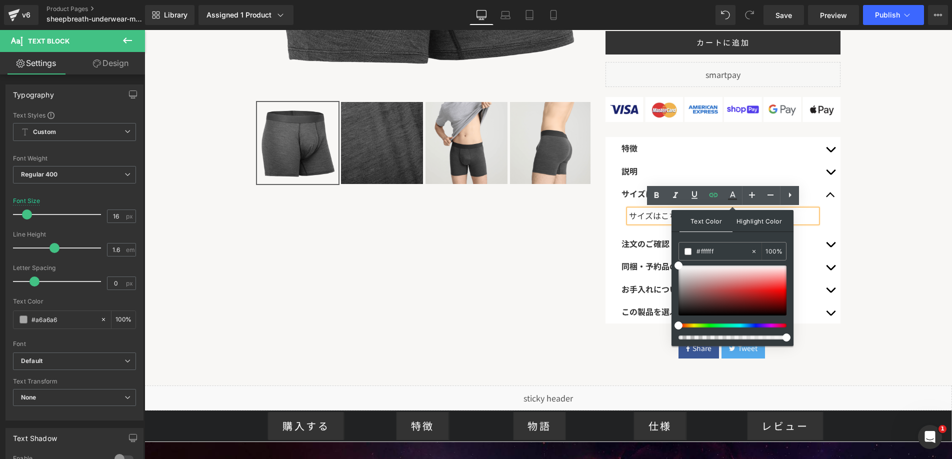
click at [755, 220] on span "Highlight Color" at bounding box center [759, 221] width 53 height 22
click at [710, 219] on span "Text Color" at bounding box center [706, 221] width 53 height 22
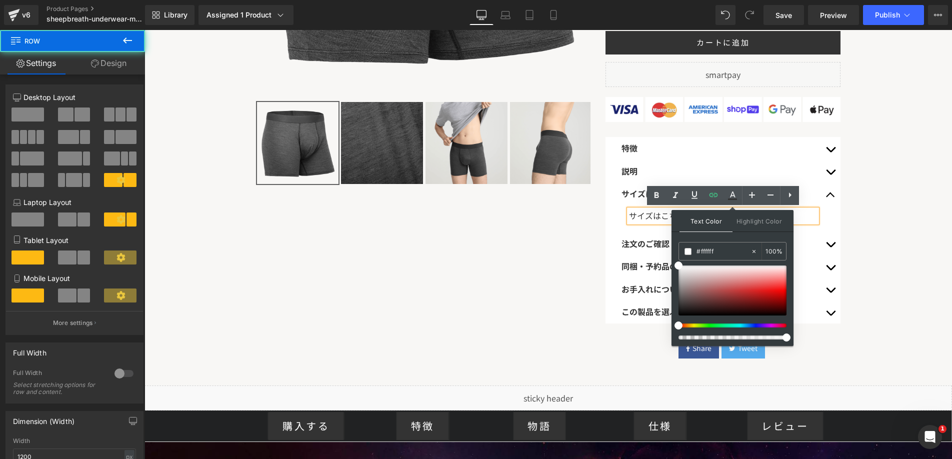
click at [585, 268] on div "Sale Off (P) Image ‹" at bounding box center [549, 50] width 600 height 615
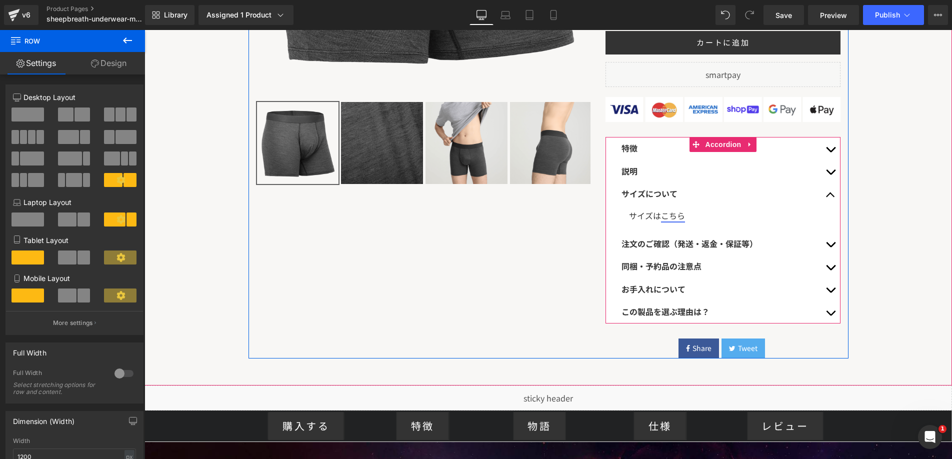
click at [668, 218] on link "こちら" at bounding box center [673, 216] width 24 height 12
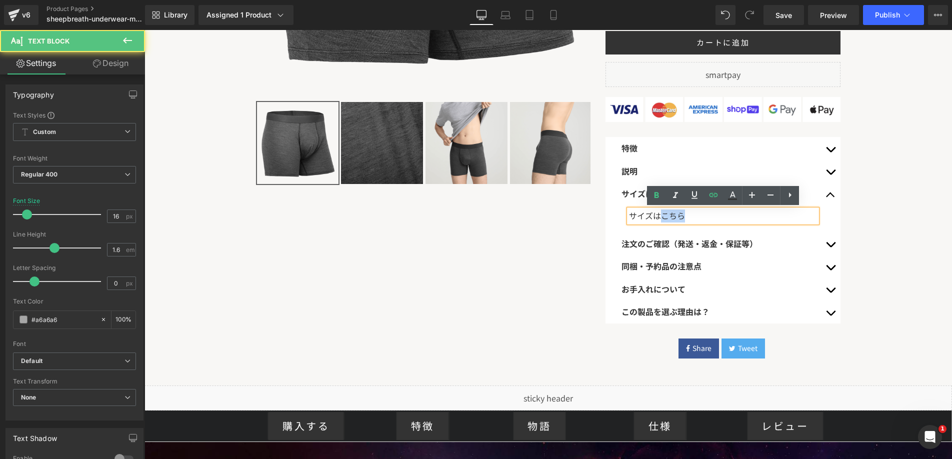
drag, startPoint x: 664, startPoint y: 215, endPoint x: 700, endPoint y: 216, distance: 35.5
click at [700, 216] on div "サイズは こちら" at bounding box center [723, 216] width 188 height 13
click at [535, 235] on div "Sale Off (P) Image ‹" at bounding box center [549, 50] width 600 height 615
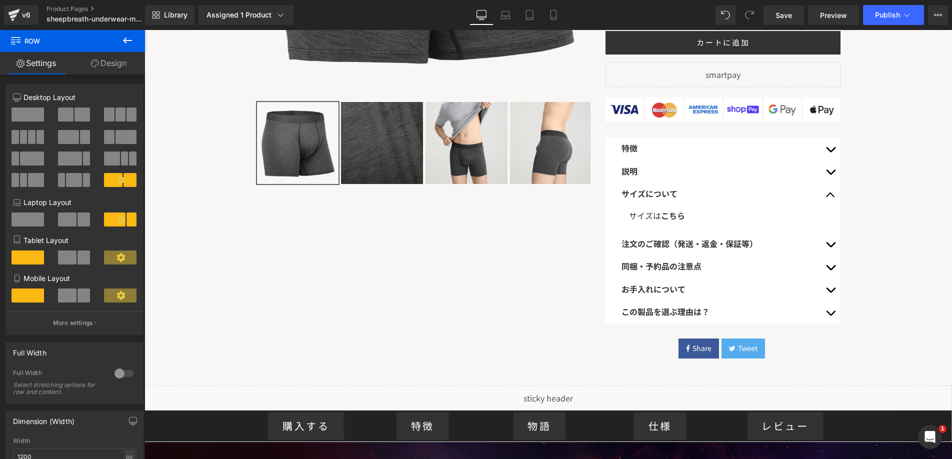
drag, startPoint x: 1031, startPoint y: 45, endPoint x: 648, endPoint y: 226, distance: 423.0
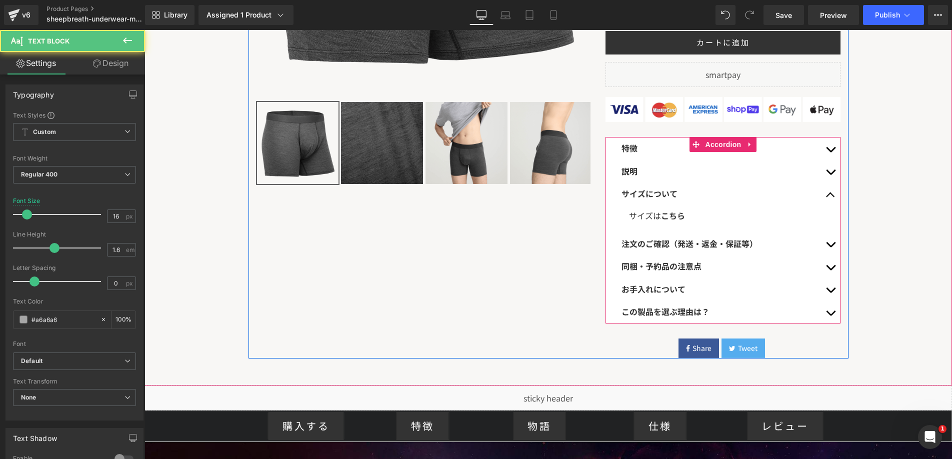
click at [145, 30] on div at bounding box center [145, 30] width 0 height 0
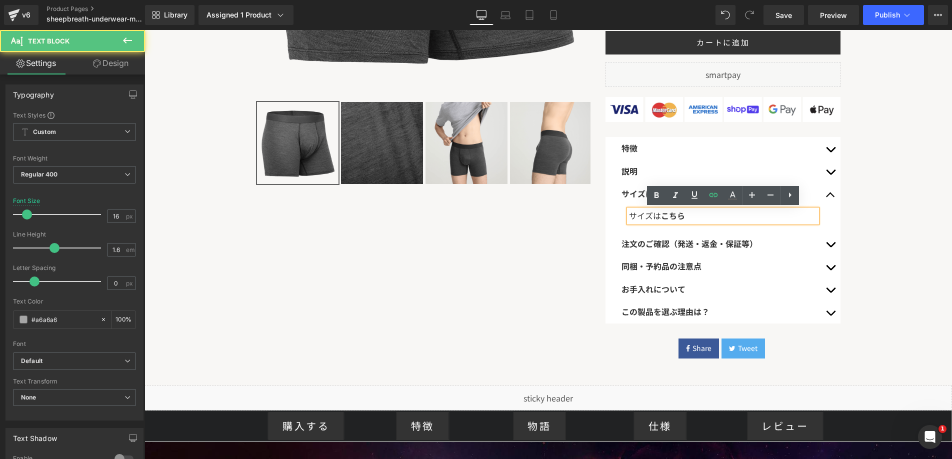
click at [653, 217] on font "サイズは こちら" at bounding box center [657, 216] width 56 height 12
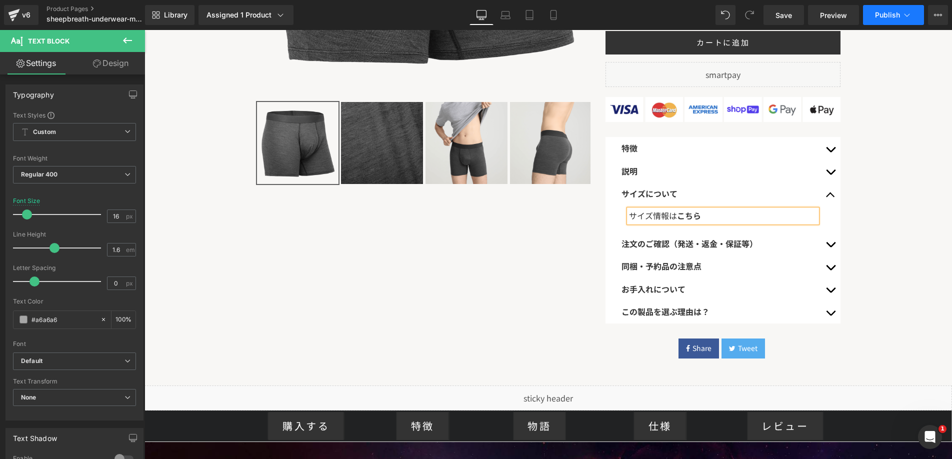
click at [887, 17] on span "Publish" at bounding box center [887, 15] width 25 height 8
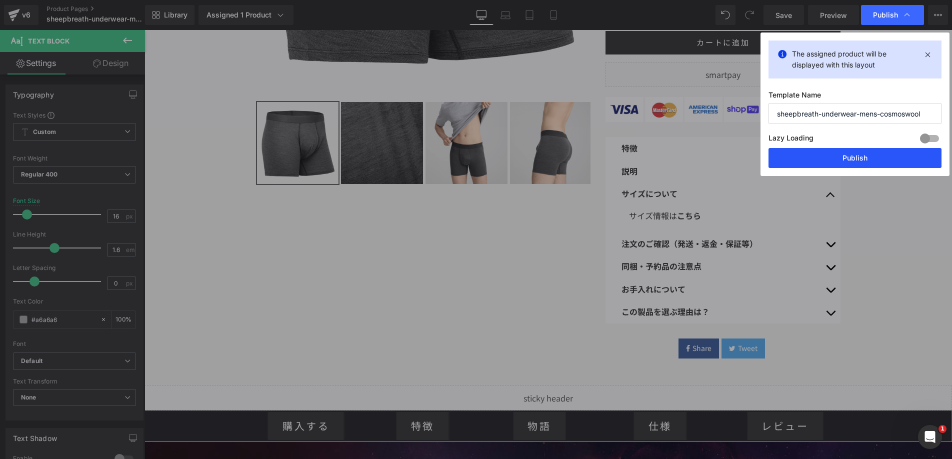
click at [790, 156] on button "Publish" at bounding box center [855, 158] width 173 height 20
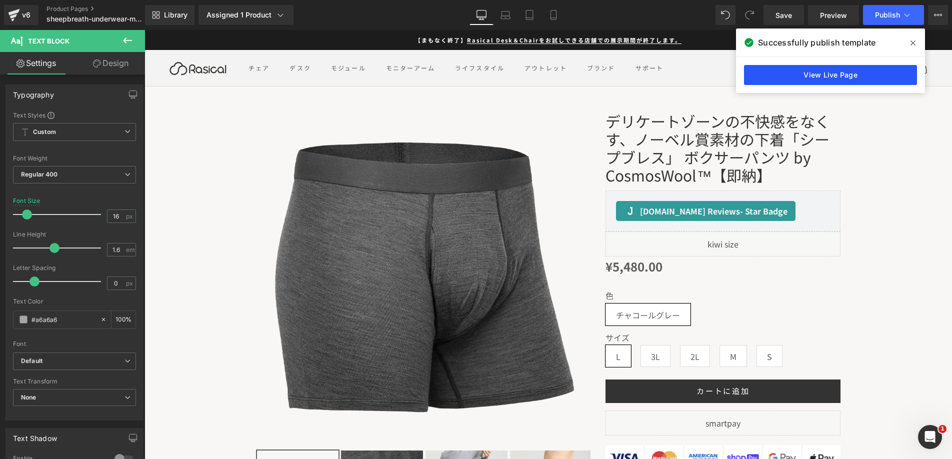
click at [852, 74] on link "View Live Page" at bounding box center [830, 75] width 173 height 20
